Goal: Task Accomplishment & Management: Complete application form

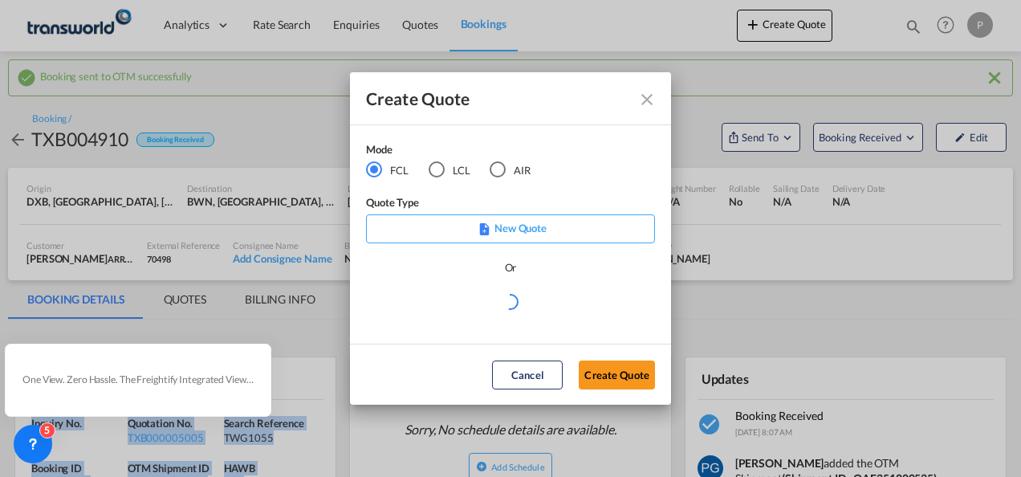
scroll to position [242, 0]
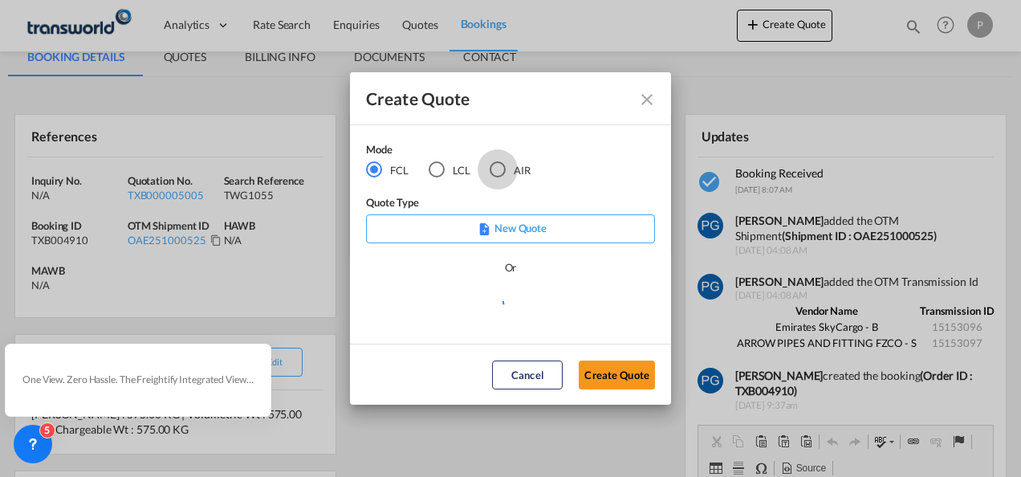
click at [496, 170] on div "AIR" at bounding box center [498, 169] width 16 height 16
click at [616, 377] on button "Create Quote" at bounding box center [617, 374] width 76 height 29
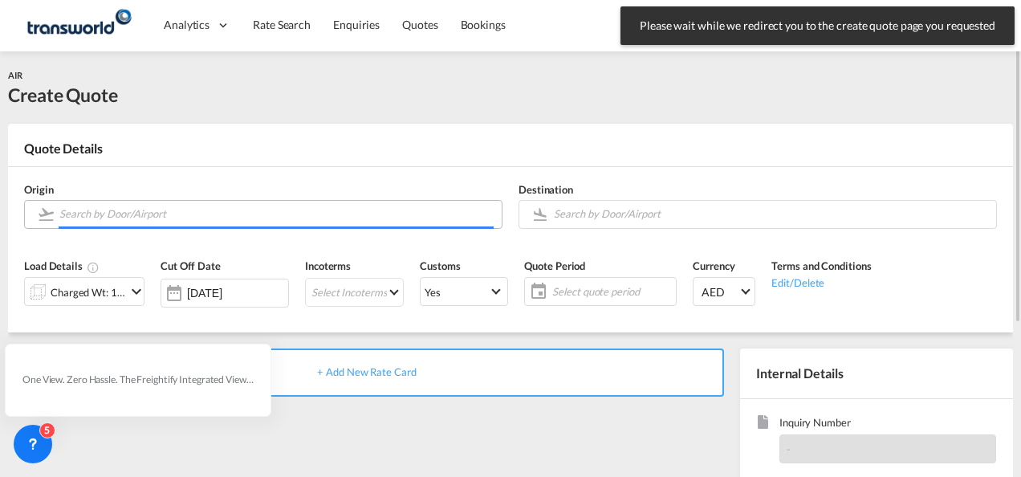
click at [144, 211] on input "Search by Door/Airport" at bounding box center [276, 214] width 434 height 28
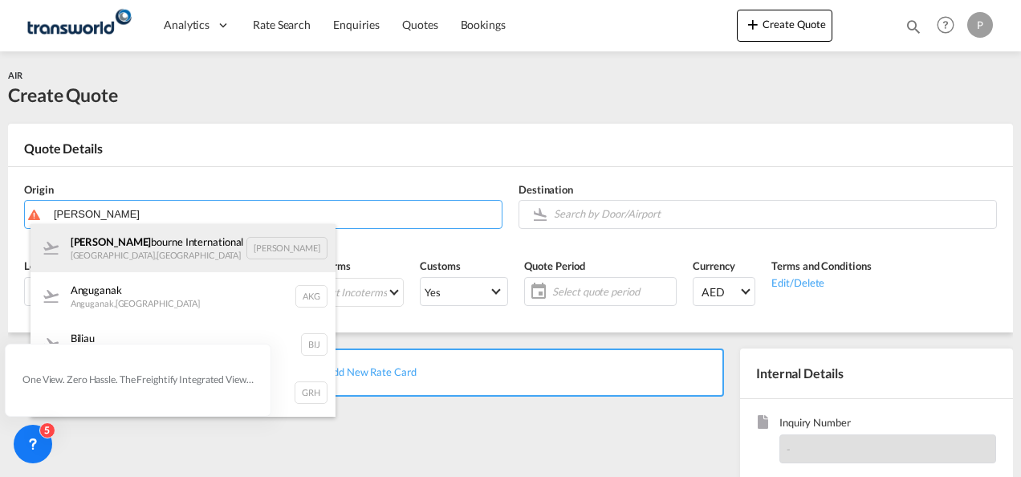
click at [147, 249] on div "[PERSON_NAME] International [GEOGRAPHIC_DATA] , [GEOGRAPHIC_DATA] [PERSON_NAME]" at bounding box center [182, 248] width 305 height 48
type input "Melbourne International, [GEOGRAPHIC_DATA], [GEOGRAPHIC_DATA]"
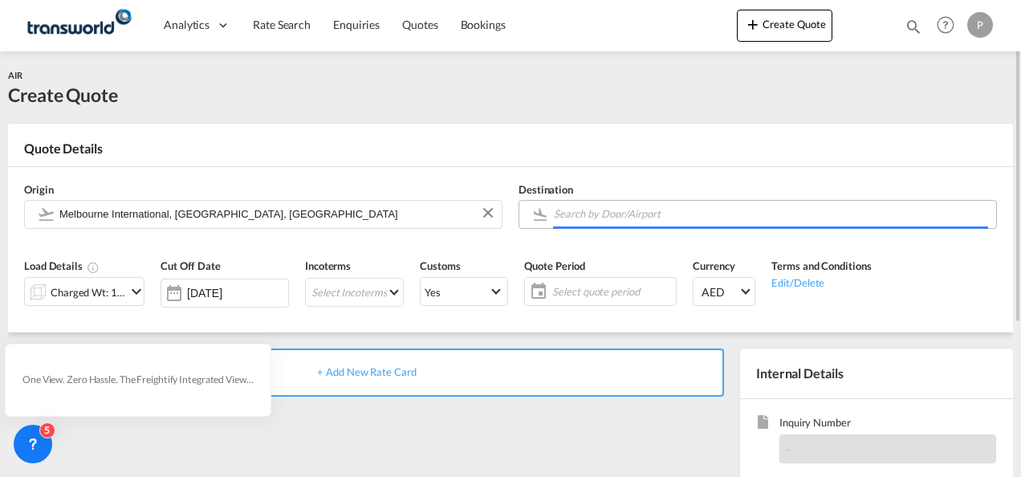
click at [607, 218] on input "Search by Door/Airport" at bounding box center [771, 214] width 434 height 28
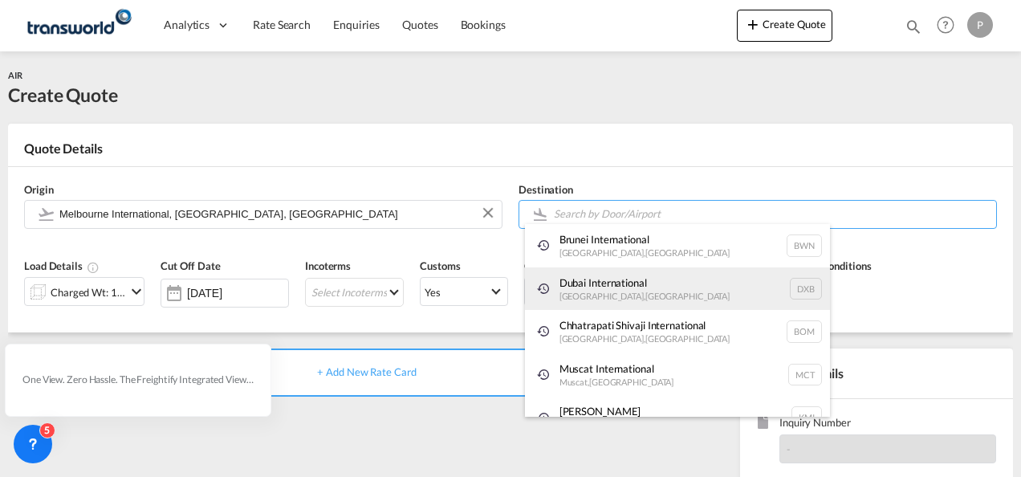
click at [613, 285] on div "Dubai International [GEOGRAPHIC_DATA] , [GEOGRAPHIC_DATA] DXB" at bounding box center [677, 288] width 305 height 43
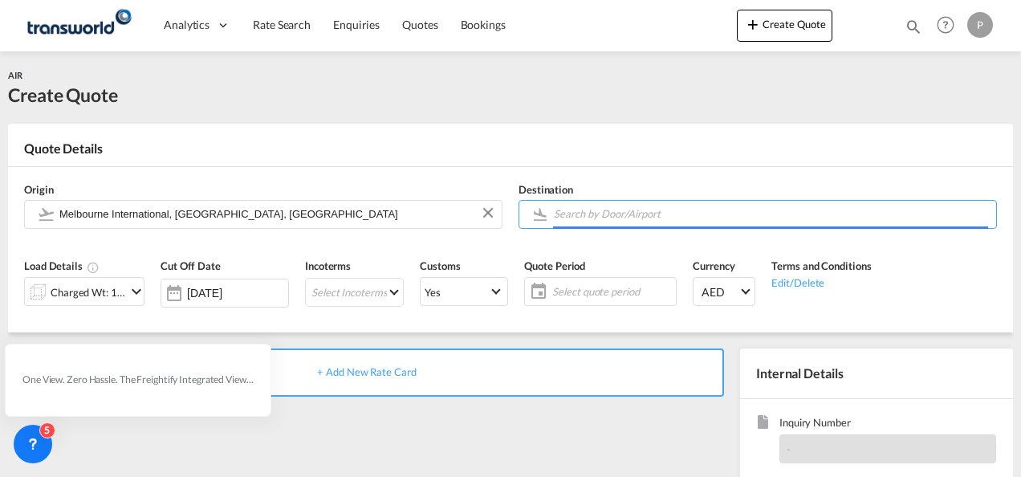
type input "Dubai International, [GEOGRAPHIC_DATA], DXB"
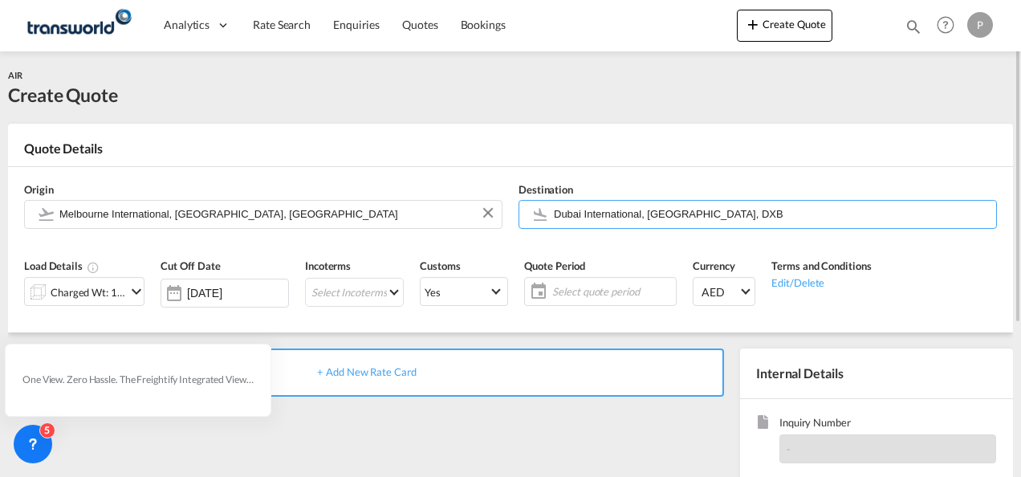
click at [129, 286] on md-icon "icon-chevron-down" at bounding box center [136, 291] width 19 height 19
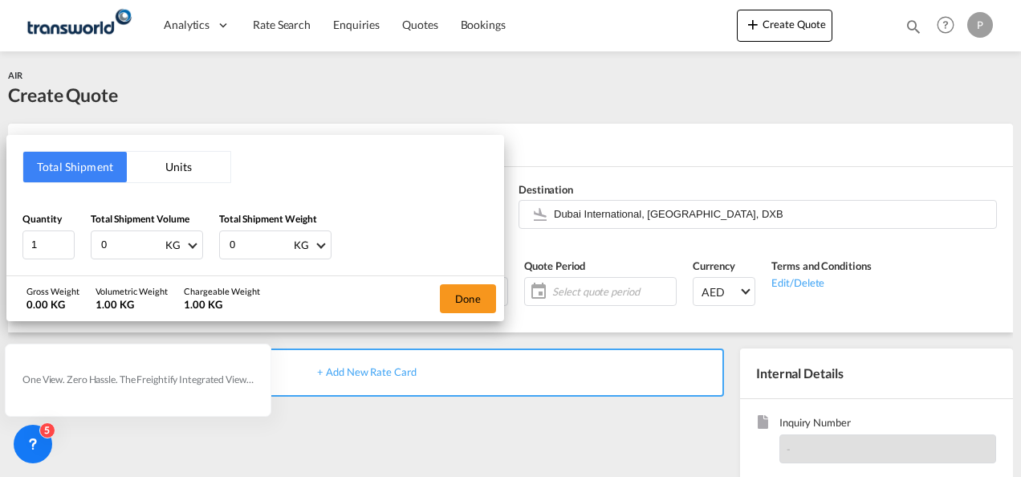
click at [122, 239] on input "0" at bounding box center [132, 244] width 64 height 27
type input "121"
click at [254, 239] on input "0" at bounding box center [260, 244] width 64 height 27
type input "110"
click at [463, 302] on button "Done" at bounding box center [468, 298] width 56 height 29
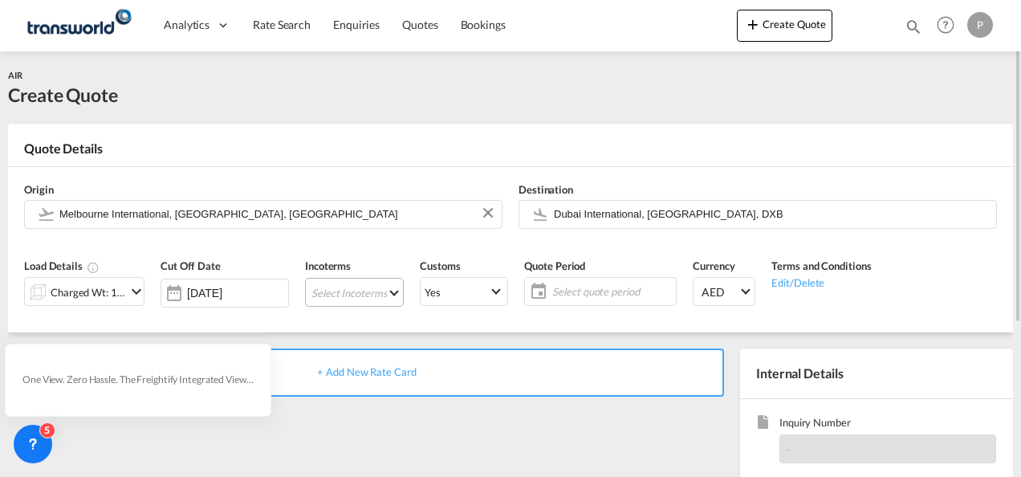
click at [319, 290] on md-select "Select Incoterms FCA - export Free Carrier EXW - export Ex Works CFR - export C…" at bounding box center [354, 292] width 99 height 29
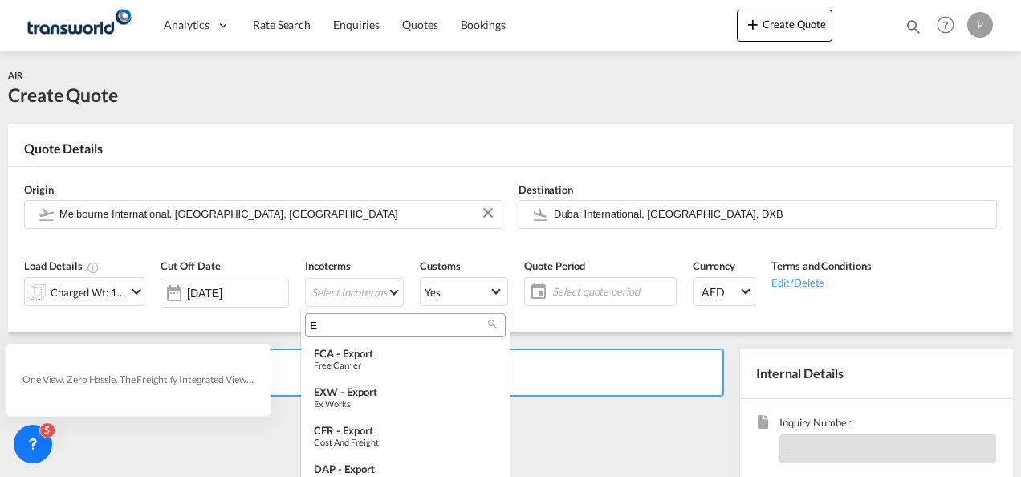
click at [328, 331] on input "E" at bounding box center [399, 325] width 178 height 14
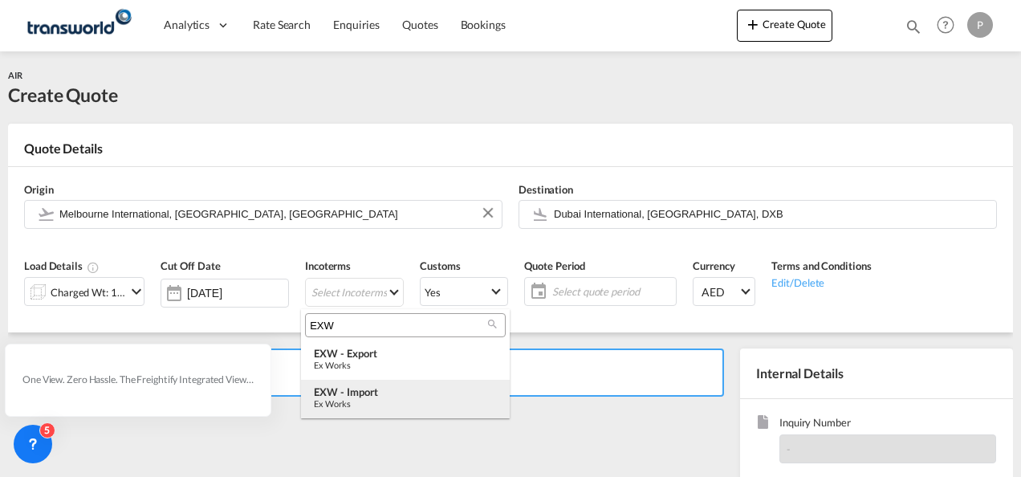
type input "EXW"
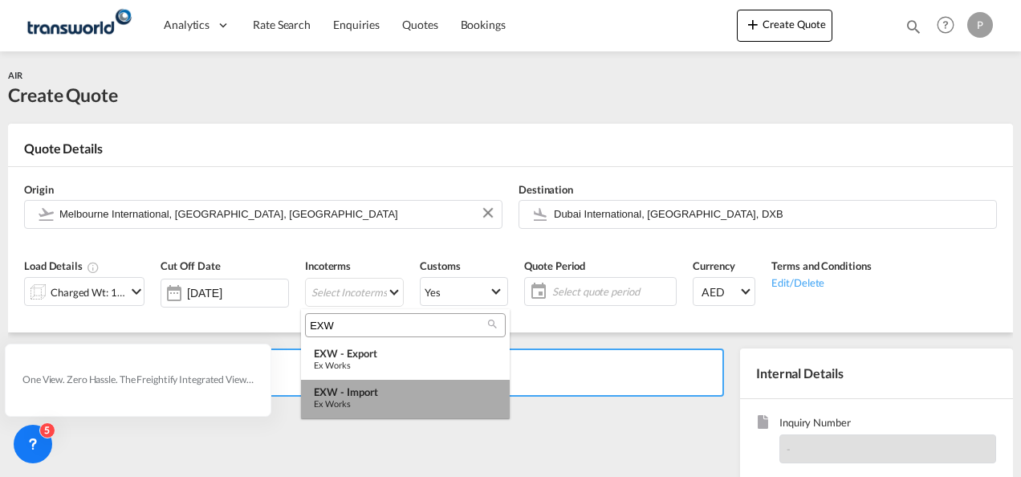
click at [358, 402] on div "Ex Works" at bounding box center [405, 403] width 183 height 10
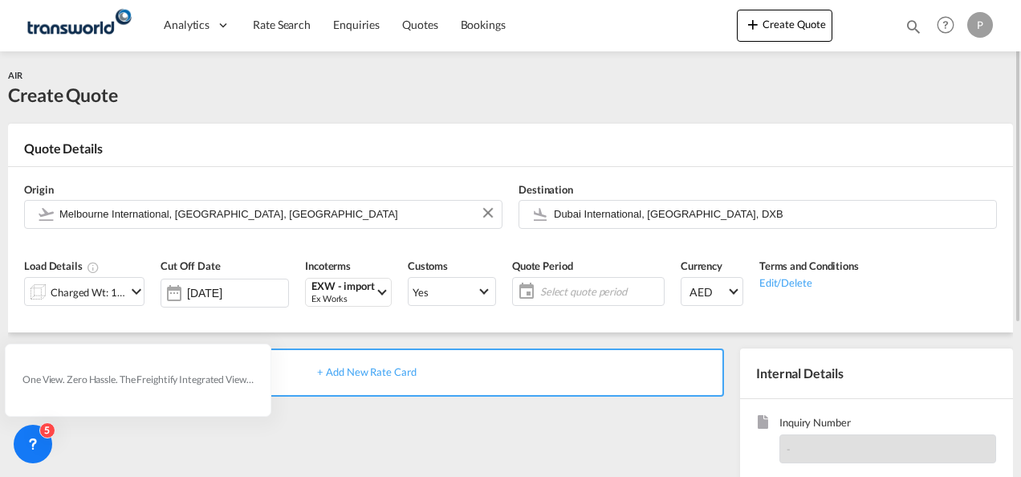
click at [558, 291] on span "Select quote period" at bounding box center [600, 291] width 120 height 14
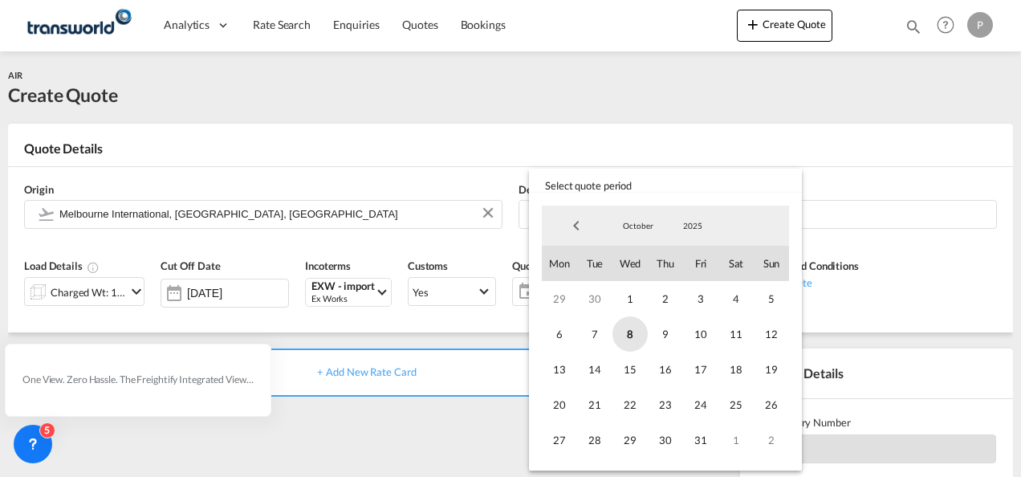
click at [625, 331] on span "8" at bounding box center [629, 333] width 35 height 35
click at [693, 432] on span "31" at bounding box center [700, 439] width 35 height 35
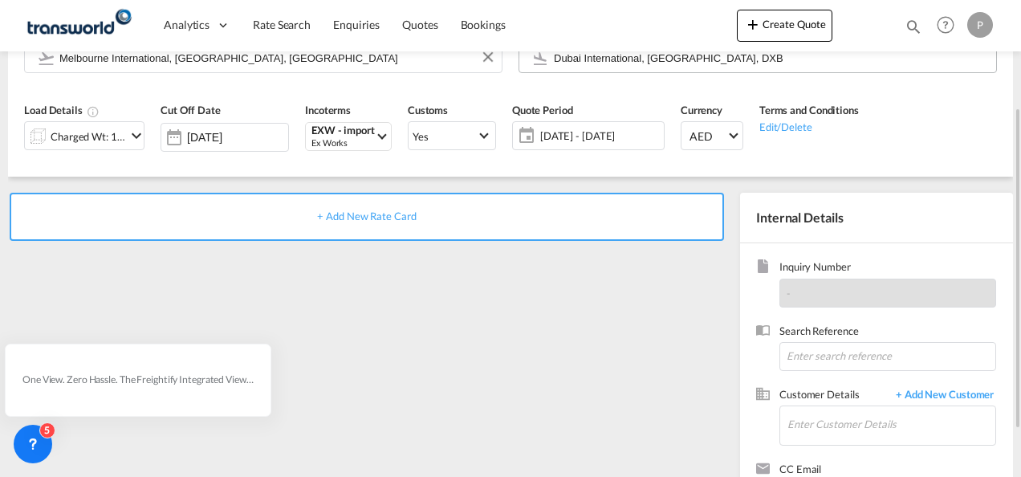
scroll to position [156, 0]
click at [879, 350] on input at bounding box center [887, 355] width 217 height 29
type input "TWG1037"
click at [826, 433] on input "S" at bounding box center [891, 423] width 208 height 36
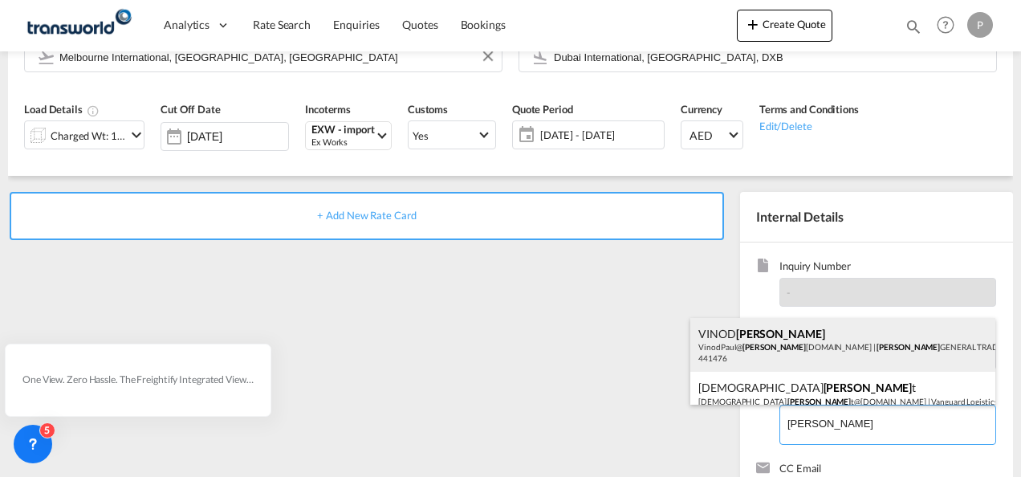
click at [775, 345] on div "[PERSON_NAME] [PERSON_NAME] VinodPaul@ [PERSON_NAME] [DOMAIN_NAME] | [PERSON_NA…" at bounding box center [842, 345] width 305 height 55
type input "[PERSON_NAME] GENERAL TRADING LLC, [PERSON_NAME] [PERSON_NAME], [EMAIL_ADDRESS]…"
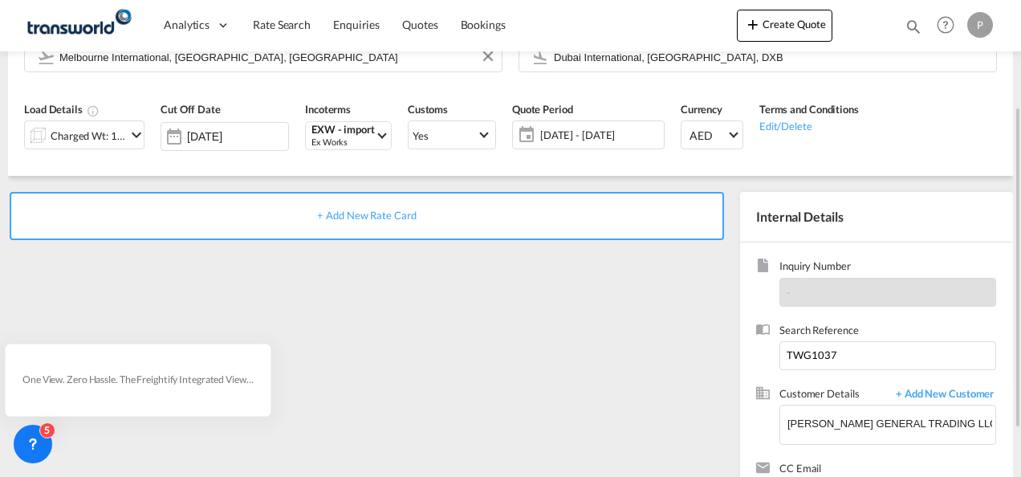
click at [373, 217] on span "+ Add New Rate Card" at bounding box center [366, 215] width 99 height 13
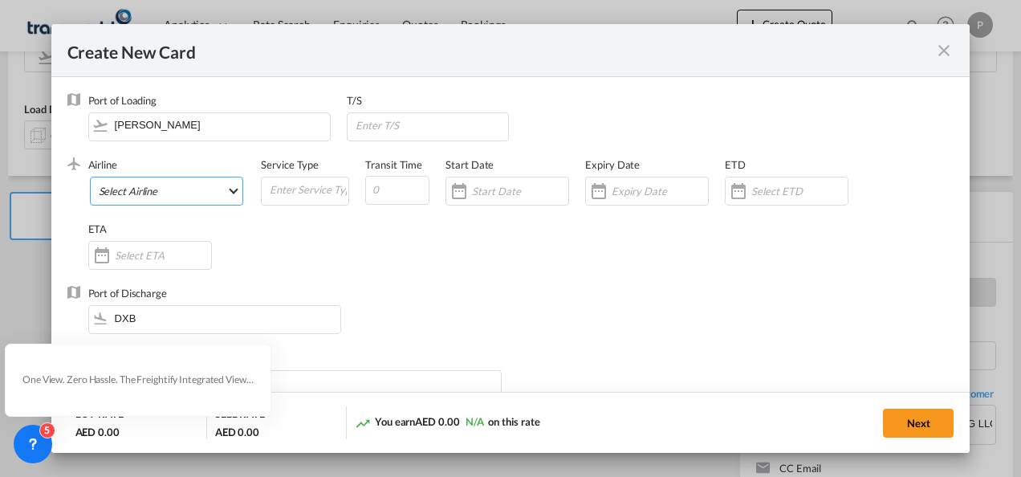
click at [165, 196] on md-select "Select Airline AIR EXPRESS S.A. (1166- / -) CMA CGM Air Cargo (1140-2C / -) DDW…" at bounding box center [167, 191] width 154 height 29
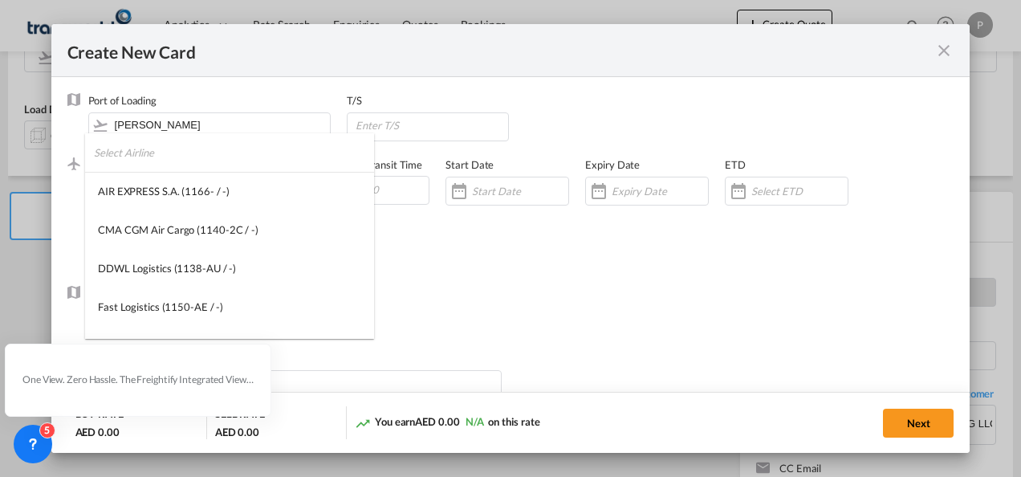
click at [170, 157] on input "search" at bounding box center [234, 152] width 280 height 39
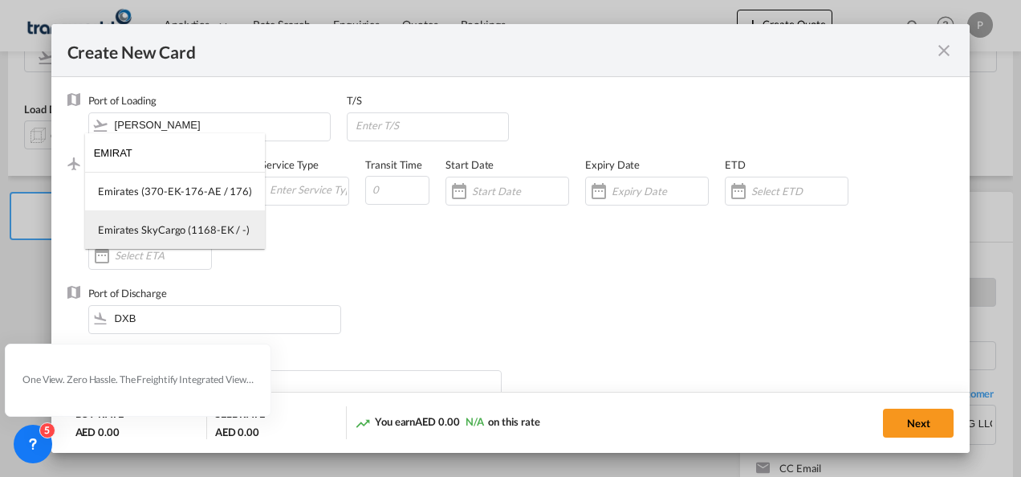
type input "EMIRAT"
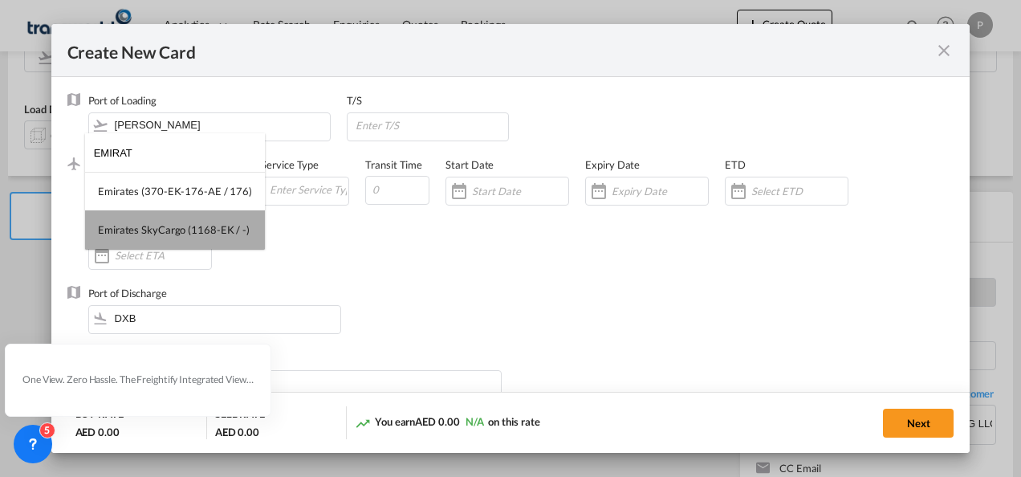
click at [182, 221] on md-option "Emirates SkyCargo (1168-EK / -)" at bounding box center [175, 229] width 180 height 39
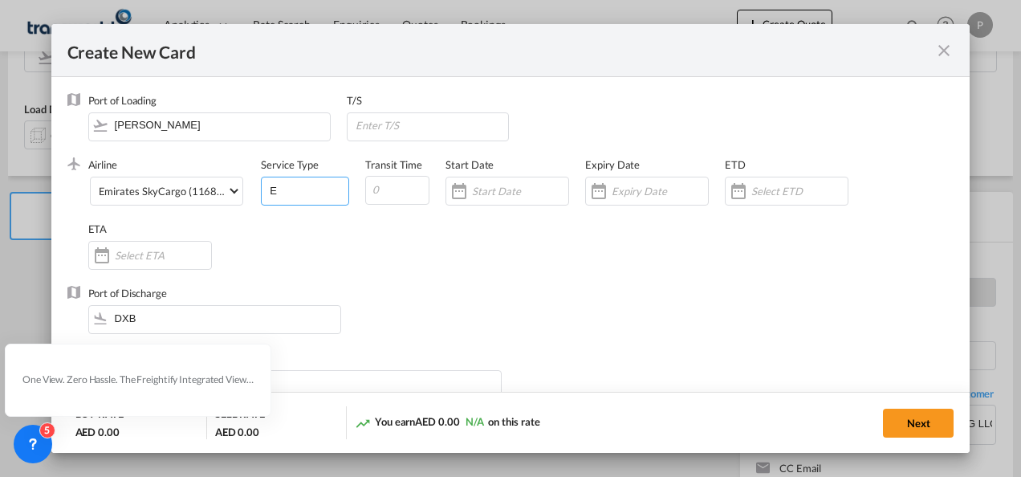
click at [314, 189] on input "E" at bounding box center [308, 189] width 80 height 24
type input "EXW IMPORT"
click at [658, 189] on input "Create New Card ..." at bounding box center [660, 191] width 96 height 13
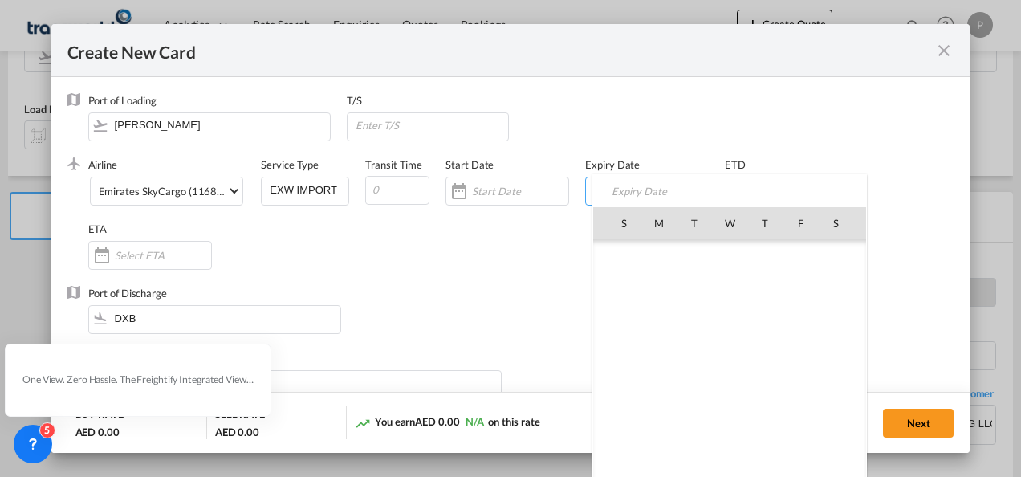
scroll to position [371962, 0]
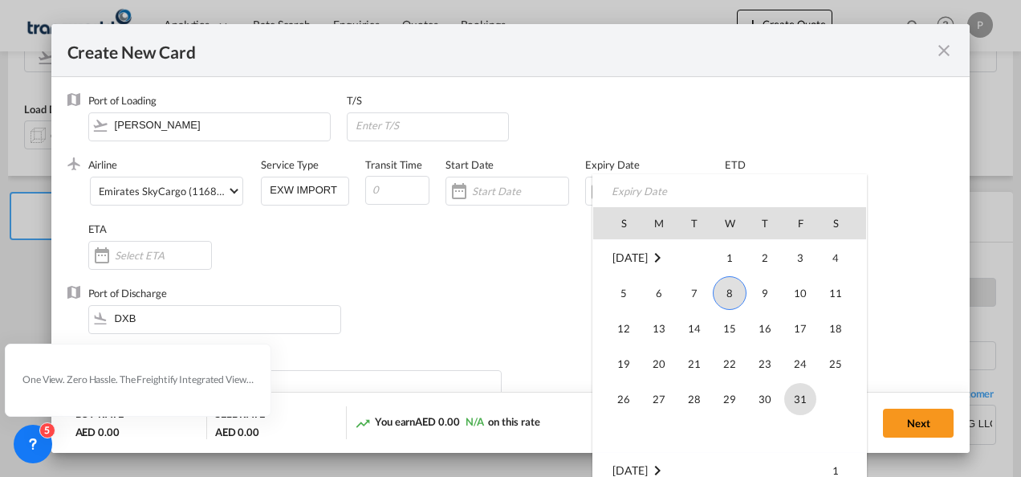
click at [799, 388] on span "31" at bounding box center [800, 399] width 32 height 32
type input "[DATE]"
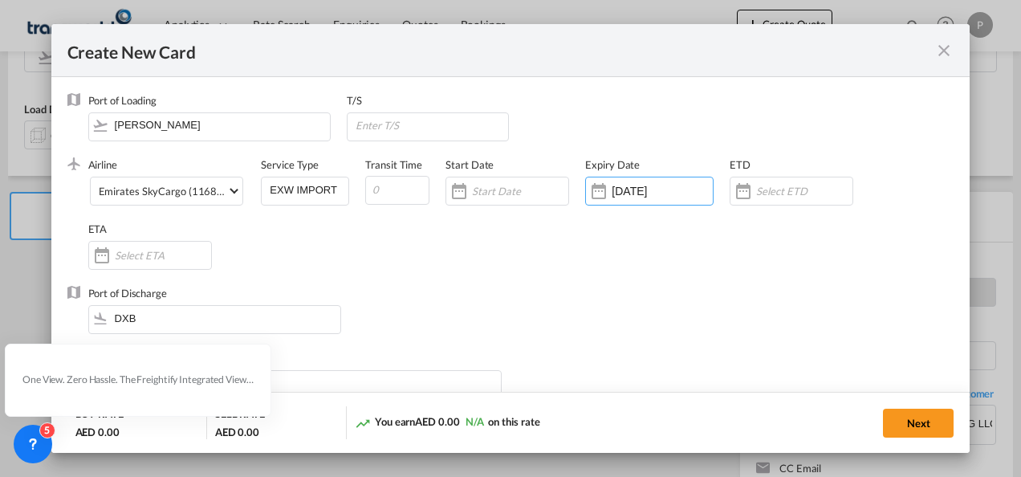
scroll to position [141, 0]
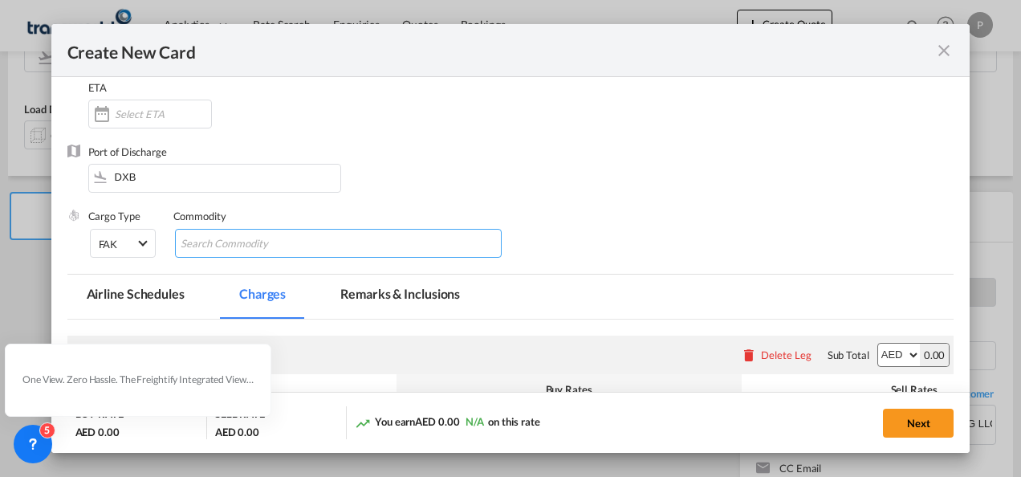
click at [257, 244] on input "Search Commodity" at bounding box center [254, 244] width 147 height 26
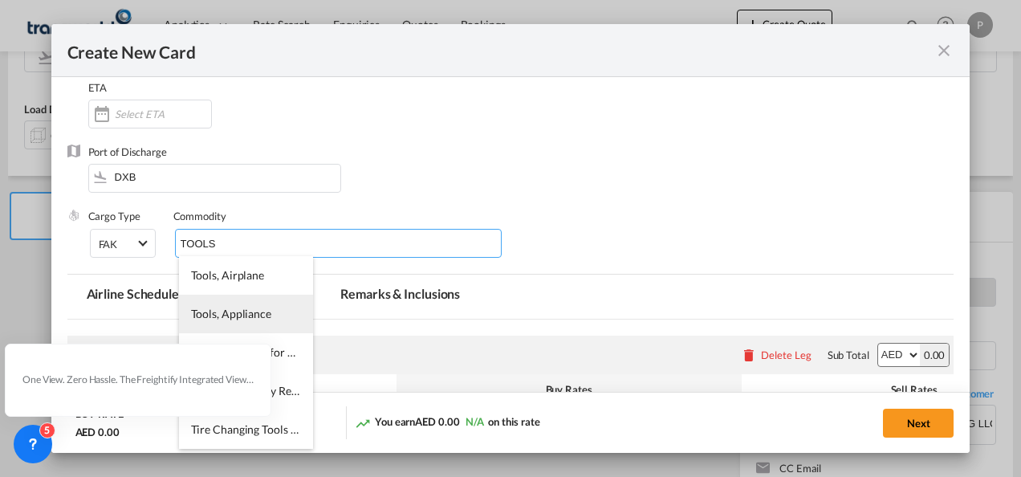
type input "TOOLS"
click at [242, 311] on span "Tools, Appliance" at bounding box center [231, 314] width 80 height 14
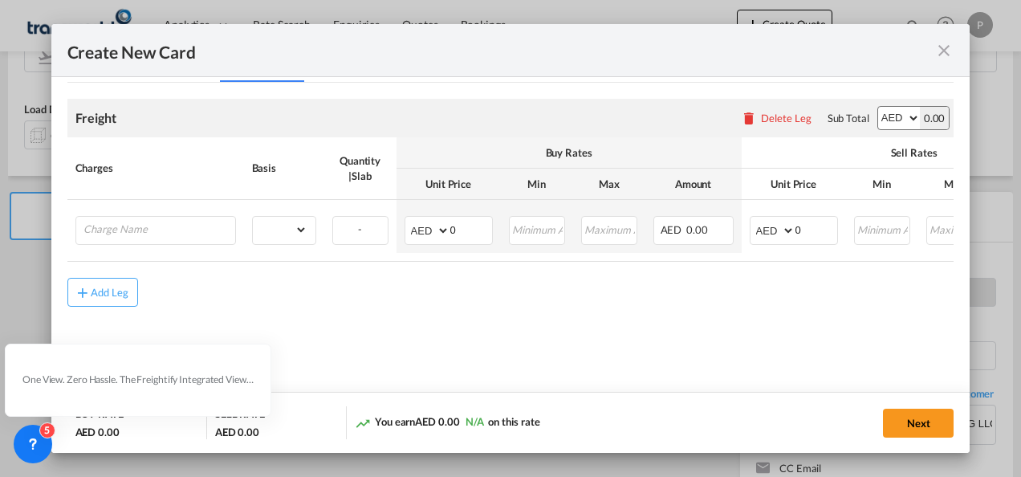
scroll to position [380, 0]
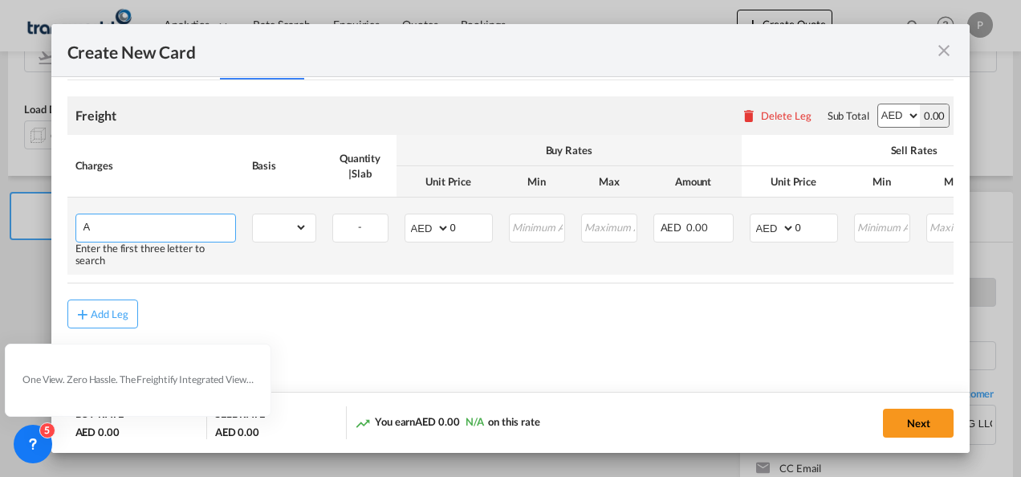
click at [224, 227] on input "A" at bounding box center [159, 226] width 152 height 24
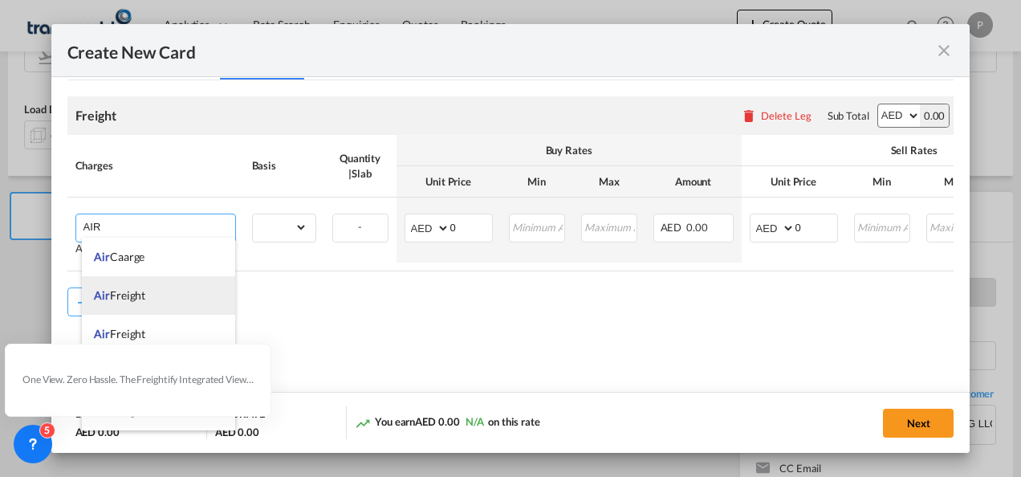
click at [173, 297] on li "Air Freight" at bounding box center [158, 295] width 153 height 39
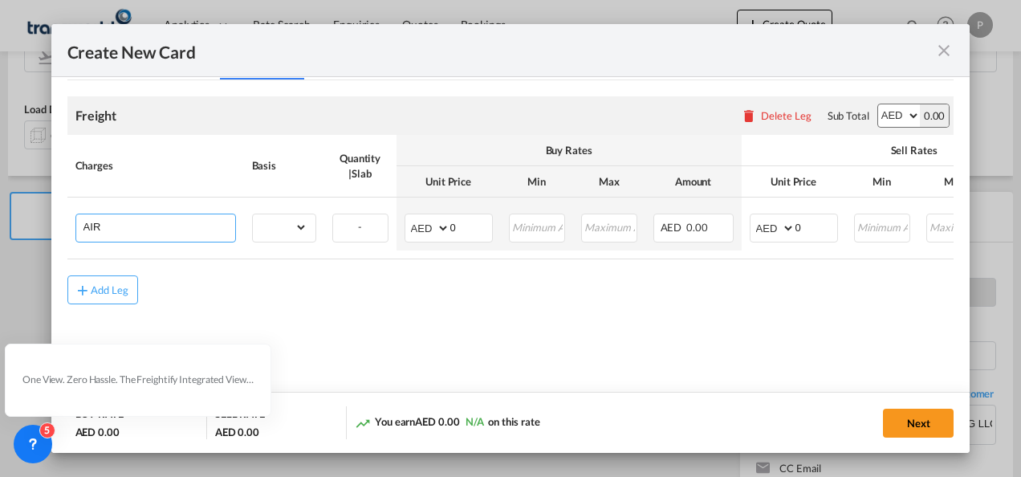
type input "Air Freight"
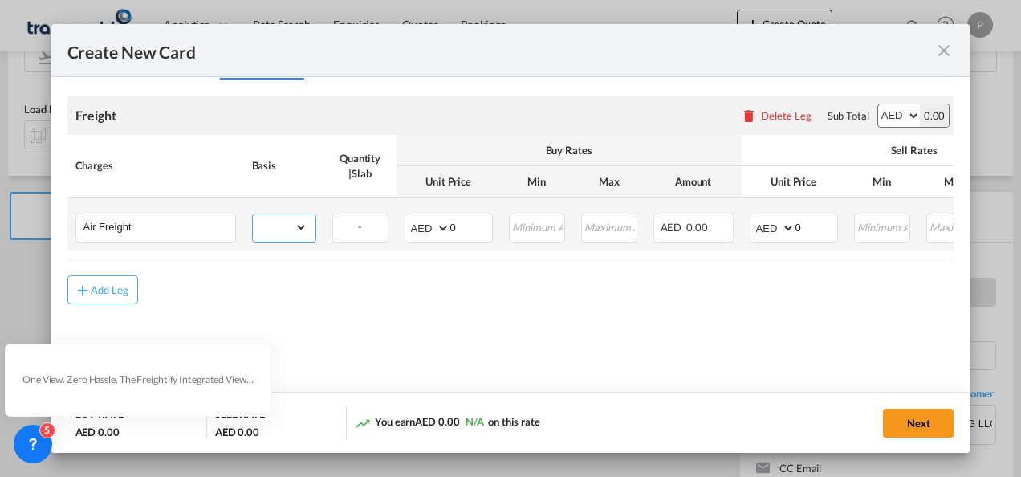
click at [302, 223] on select "gross_weight volumetric_weight per_shipment per_bl per_km % on air freight per_…" at bounding box center [280, 227] width 55 height 26
select select "per_shipment"
click at [253, 214] on select "gross_weight volumetric_weight per_shipment per_bl per_km % on air freight per_…" at bounding box center [280, 227] width 55 height 26
click at [804, 223] on input "0" at bounding box center [816, 226] width 42 height 24
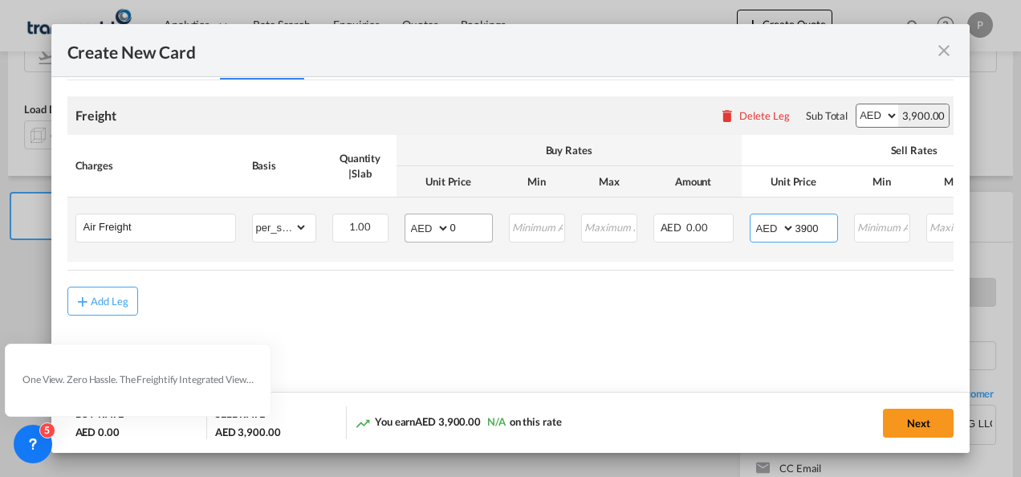
type input "3900"
click at [454, 226] on input "0" at bounding box center [471, 226] width 42 height 24
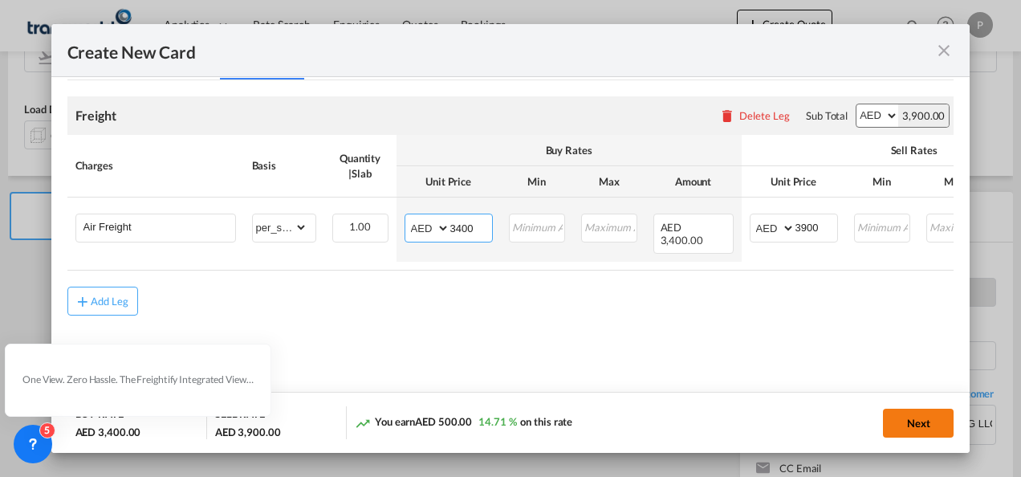
type input "3400"
click at [931, 417] on button "Next" at bounding box center [918, 422] width 71 height 29
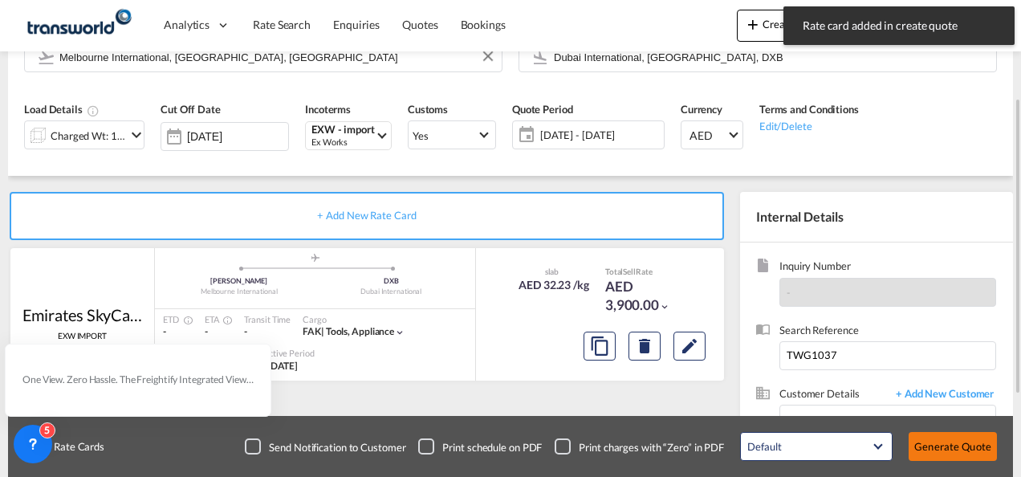
click at [946, 446] on button "Generate Quote" at bounding box center [952, 446] width 88 height 29
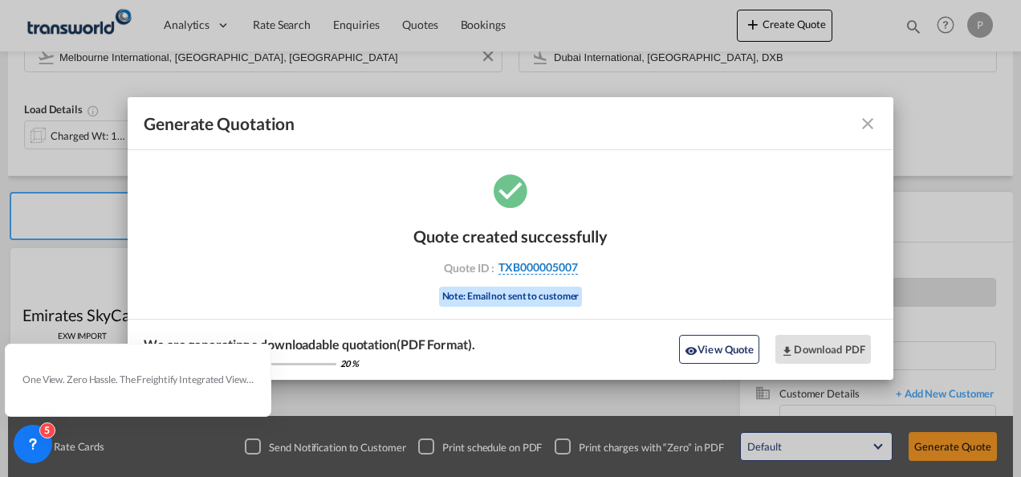
click at [534, 271] on span "TXB000005007" at bounding box center [537, 267] width 79 height 14
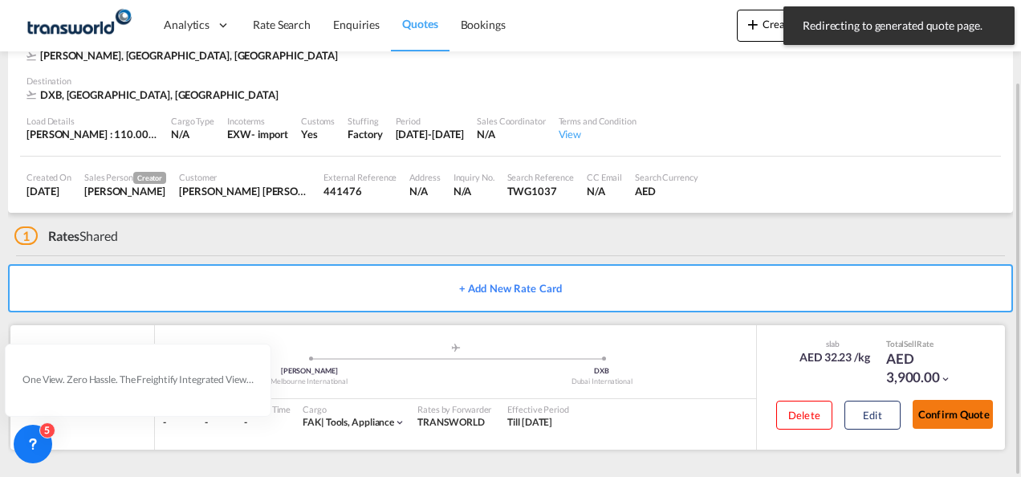
click at [948, 409] on button "Confirm Quote" at bounding box center [952, 414] width 80 height 29
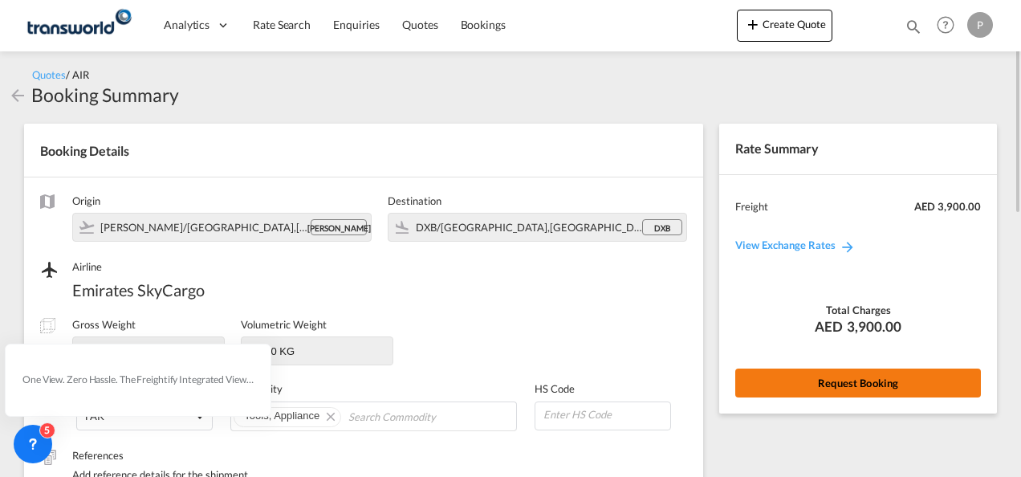
click at [798, 380] on button "Request Booking" at bounding box center [858, 382] width 246 height 29
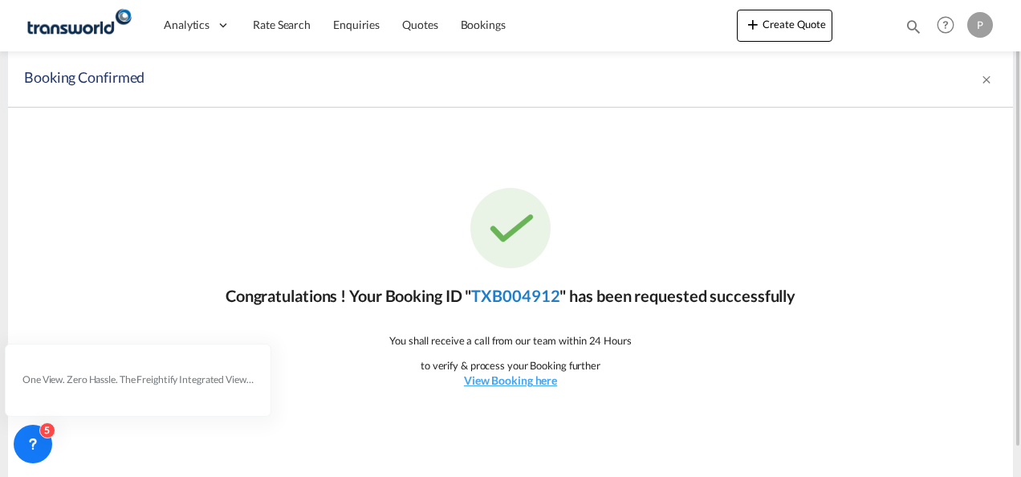
click at [526, 299] on link "TXB004912" at bounding box center [515, 295] width 88 height 19
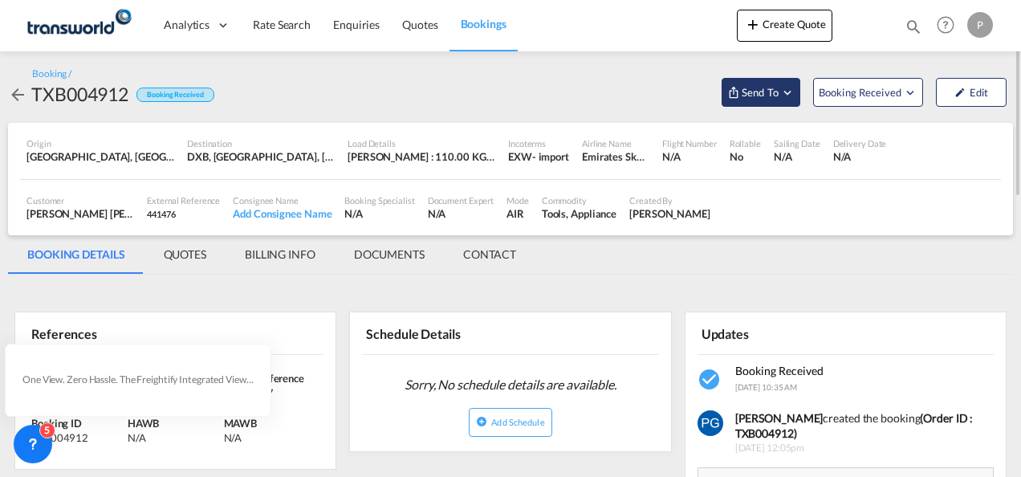
click at [772, 91] on span "Send To" at bounding box center [760, 92] width 40 height 16
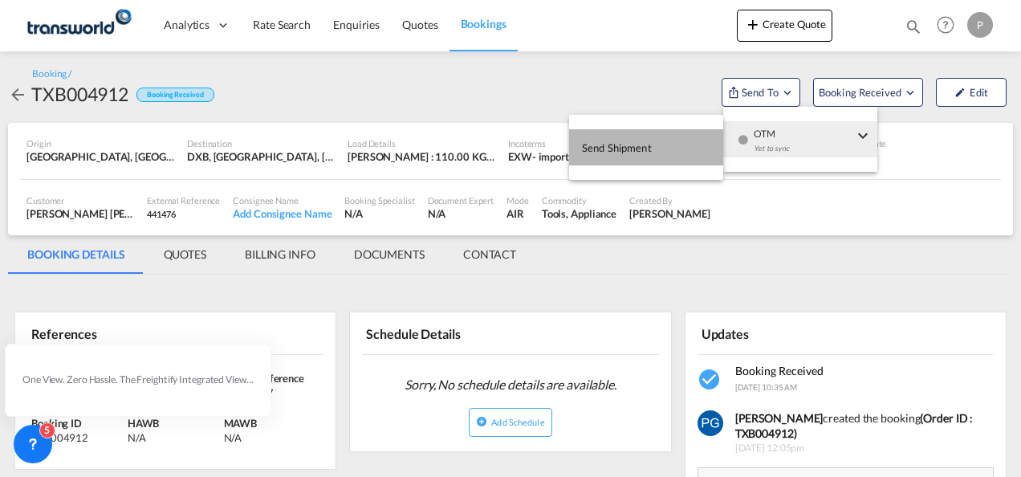
click at [655, 147] on button "Send Shipment" at bounding box center [646, 147] width 154 height 36
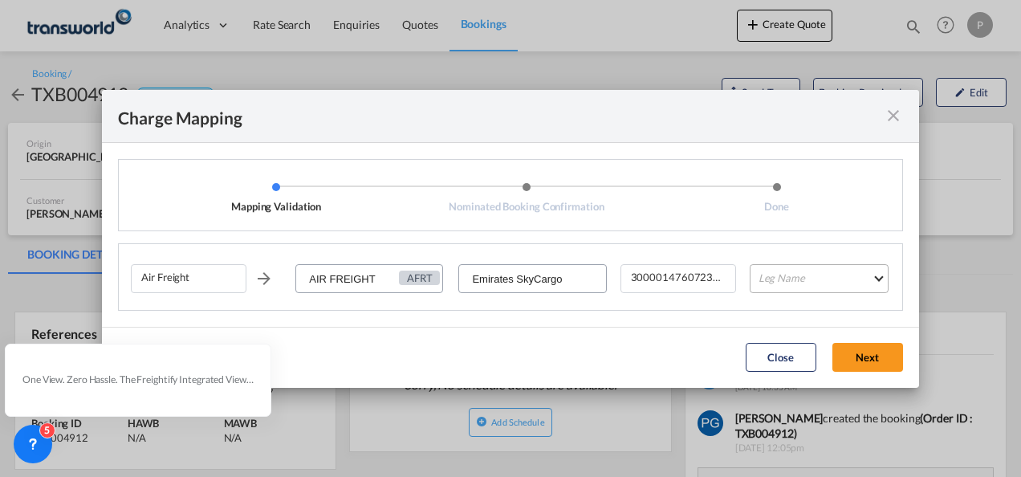
click at [804, 269] on md-select "Leg Name HANDLING ORIGIN HANDLING DESTINATION OTHERS TL PICK UP CUSTOMS ORIGIN …" at bounding box center [819, 278] width 139 height 29
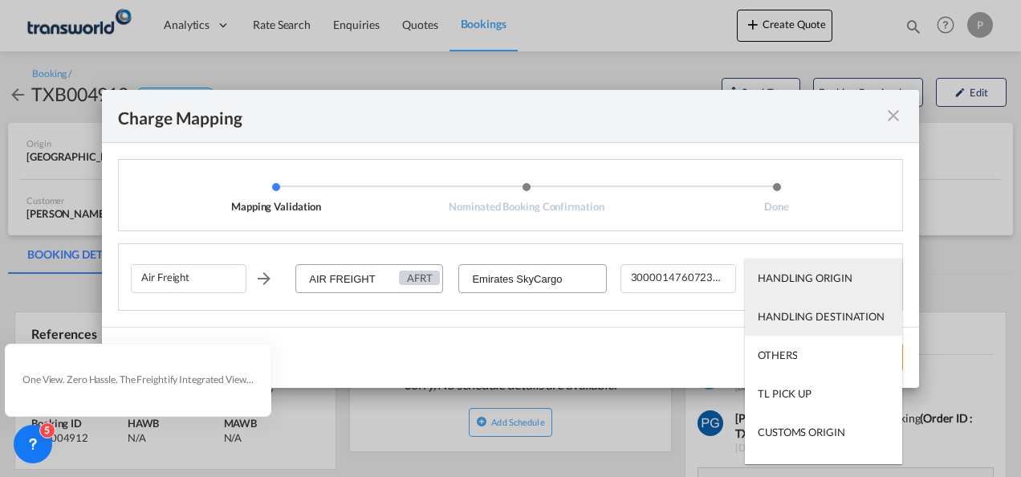
scroll to position [103, 0]
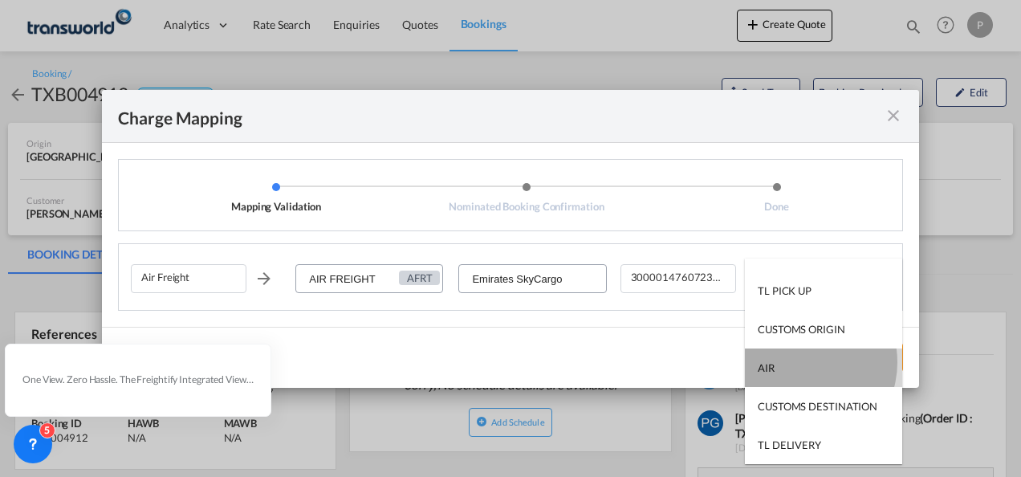
click at [799, 362] on md-option "AIR" at bounding box center [823, 367] width 157 height 39
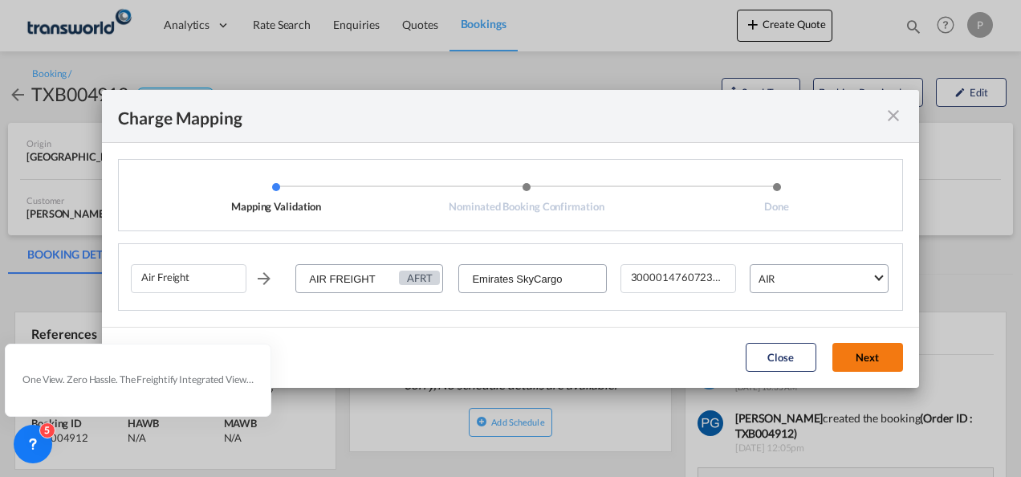
click at [865, 352] on button "Next" at bounding box center [867, 357] width 71 height 29
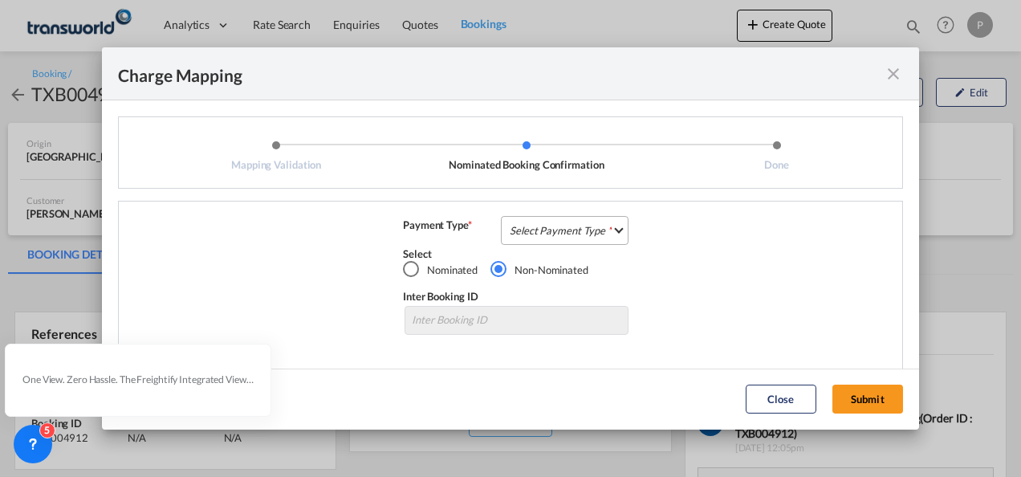
click at [539, 218] on md-select "Select Payment Type COLLECT PREPAID" at bounding box center [565, 230] width 128 height 29
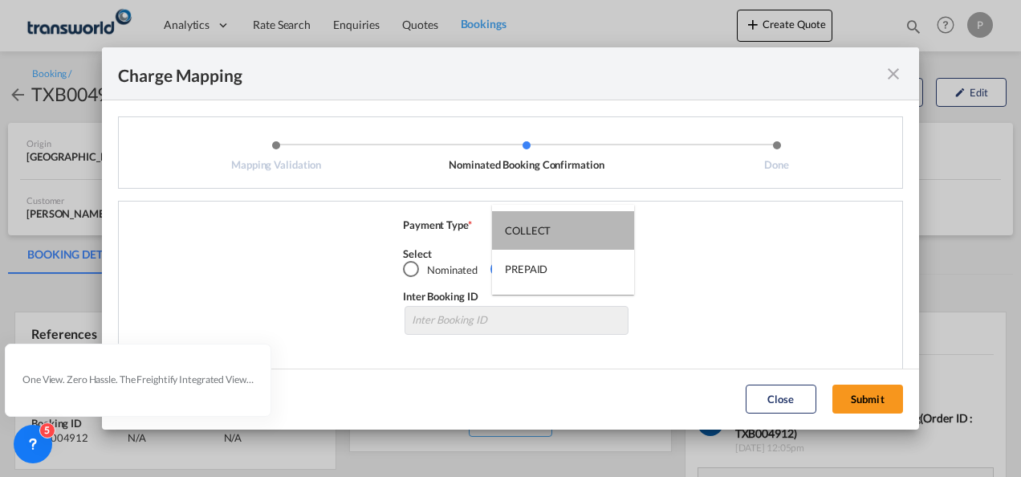
click at [539, 218] on md-option "COLLECT" at bounding box center [563, 230] width 142 height 39
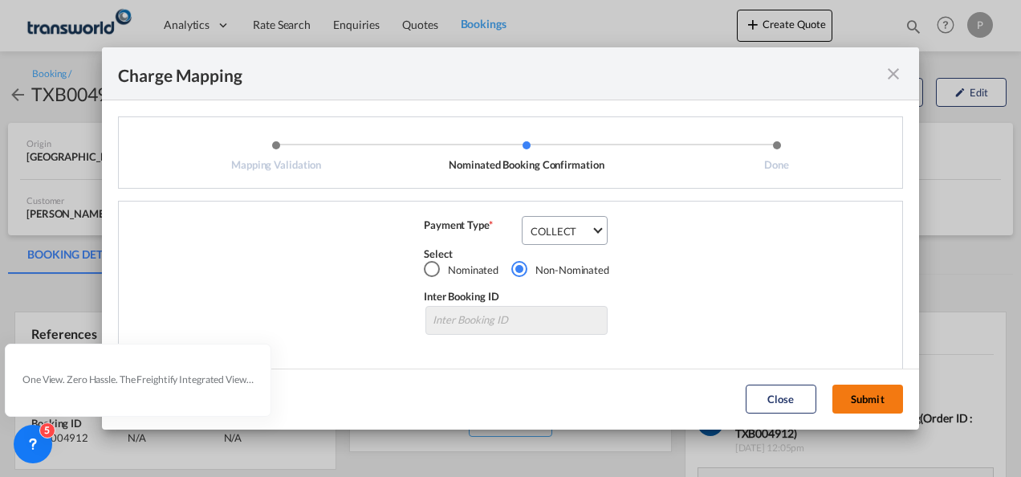
click at [859, 400] on button "Submit" at bounding box center [867, 398] width 71 height 29
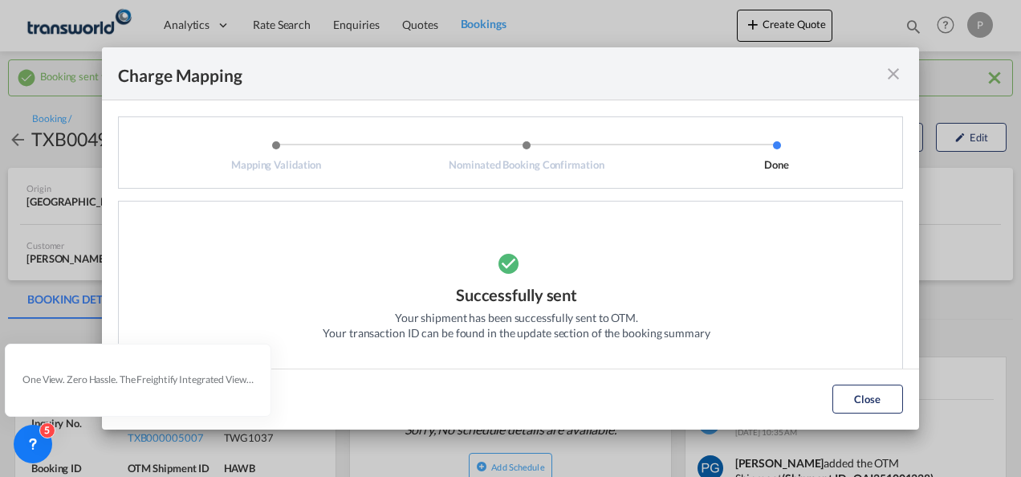
click at [893, 75] on md-icon "icon-close fg-AAA8AD cursor" at bounding box center [893, 73] width 19 height 19
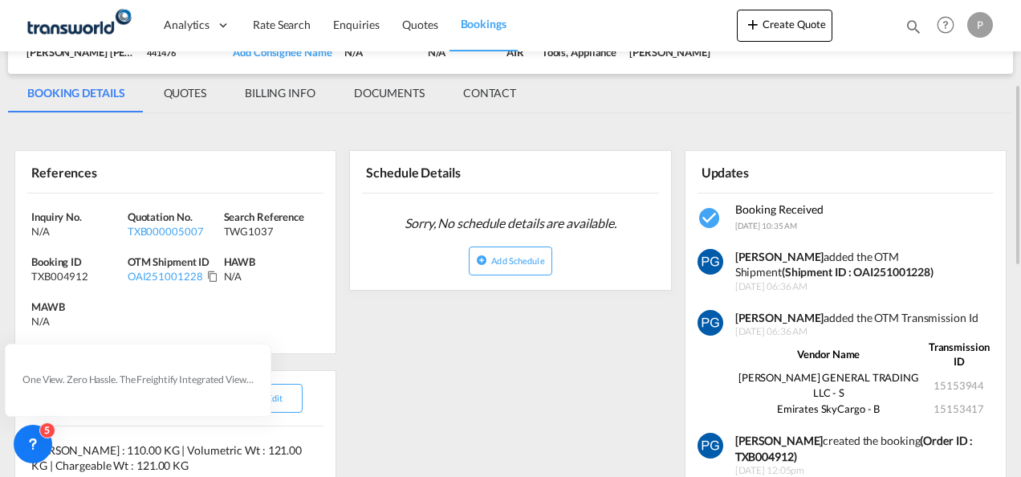
scroll to position [210, 0]
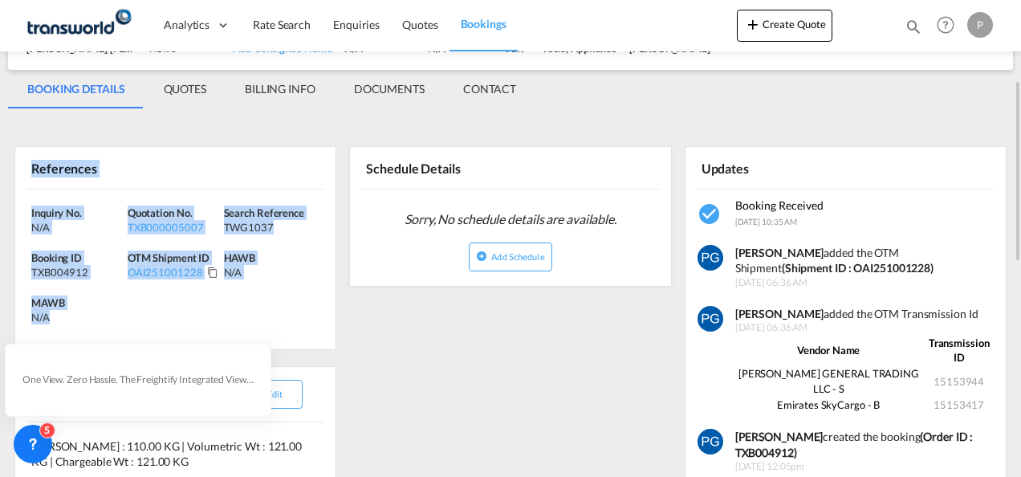
drag, startPoint x: 32, startPoint y: 161, endPoint x: 73, endPoint y: 321, distance: 165.6
click at [73, 321] on div "References Inquiry No. N/A Quotation No. TXB000005007 Search Reference TWG1037 …" at bounding box center [175, 248] width 322 height 204
copy div "References Inquiry No. N/A Quotation No. TXB000005007 Search Reference TWG1037 …"
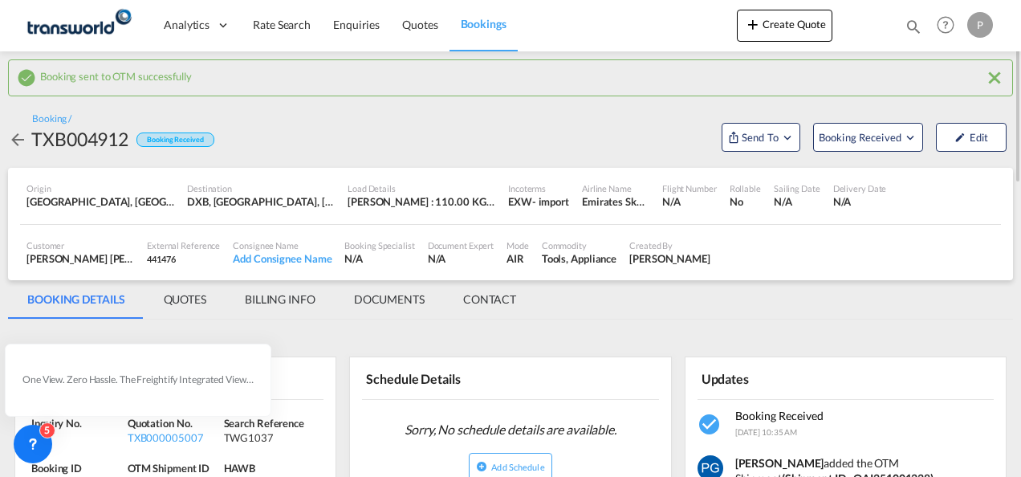
click at [534, 434] on span "Sorry, No schedule details are available." at bounding box center [510, 429] width 225 height 30
